Goal: Information Seeking & Learning: Learn about a topic

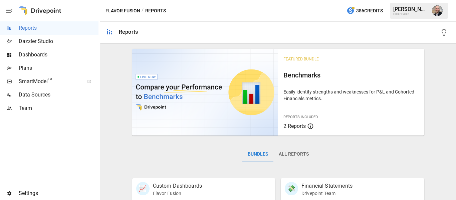
click at [102, 19] on div "Flavor Fusion / Reports 386 Credits [PERSON_NAME] Flavor Fusion" at bounding box center [278, 10] width 356 height 21
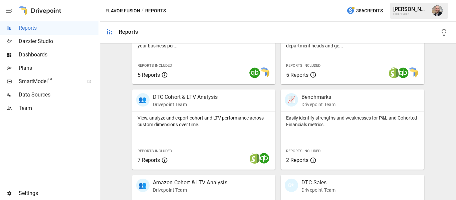
scroll to position [301, 0]
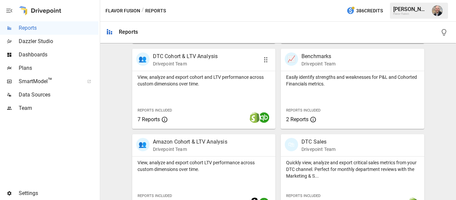
click at [186, 73] on div "View, analyze and export cohort and LTV performance across custom dimensions ov…" at bounding box center [204, 79] width 144 height 16
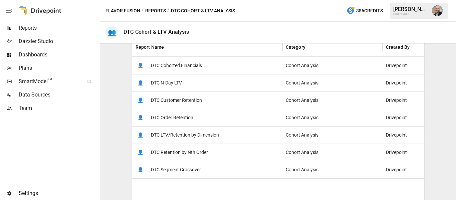
scroll to position [134, 0]
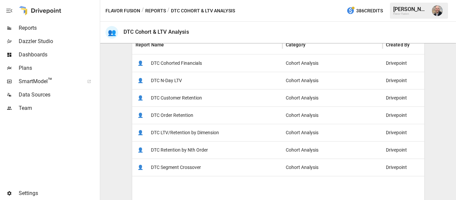
click at [214, 62] on div "👤 DTC Cohorted Financials" at bounding box center [207, 62] width 150 height 17
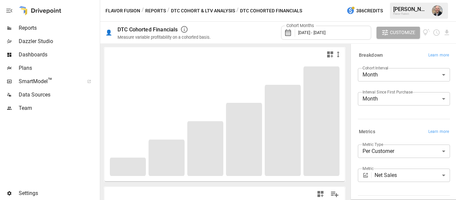
scroll to position [93, 0]
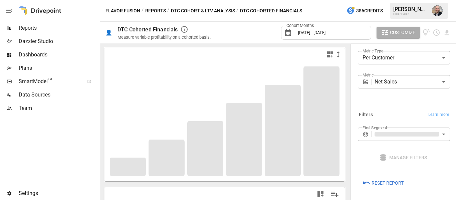
click at [412, 0] on body "**********" at bounding box center [228, 0] width 456 height 0
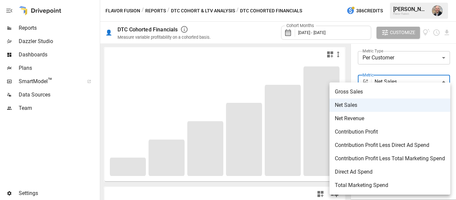
click at [412, 145] on span "Contribution Profit Less Direct Ad Spend" at bounding box center [390, 145] width 110 height 8
type input "**********"
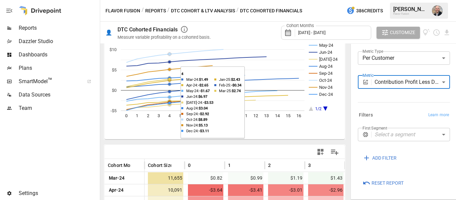
scroll to position [42, 0]
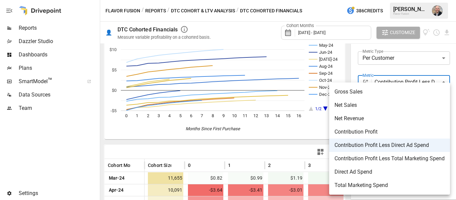
click at [404, 0] on body "Reports Dazzler Studio Dashboards Plans SmartModel ™ Data Sources Team Settings…" at bounding box center [228, 0] width 456 height 0
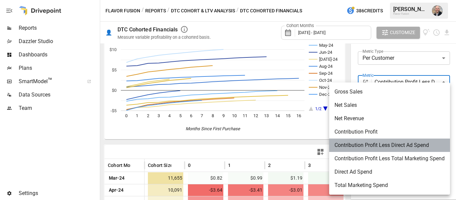
click at [377, 147] on span "Contribution Profit Less Direct Ad Spend" at bounding box center [390, 145] width 110 height 8
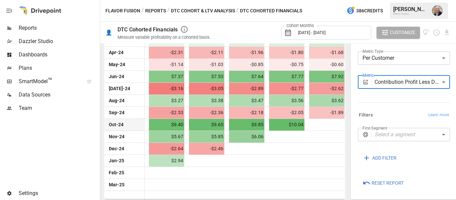
scroll to position [0, 280]
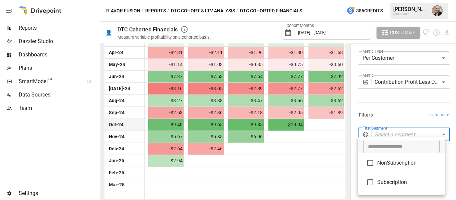
click at [396, 0] on body "Reports Dazzler Studio Dashboards Plans SmartModel ™ Data Sources Team Settings…" at bounding box center [228, 0] width 456 height 0
click at [384, 96] on div at bounding box center [228, 100] width 456 height 200
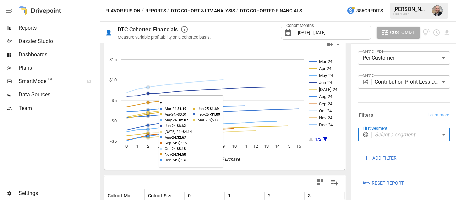
scroll to position [0, 0]
